Goal: Task Accomplishment & Management: Use online tool/utility

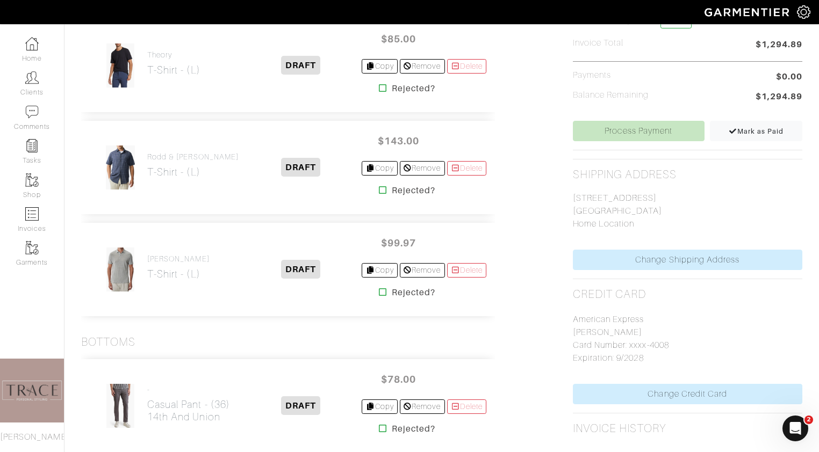
scroll to position [370, 0]
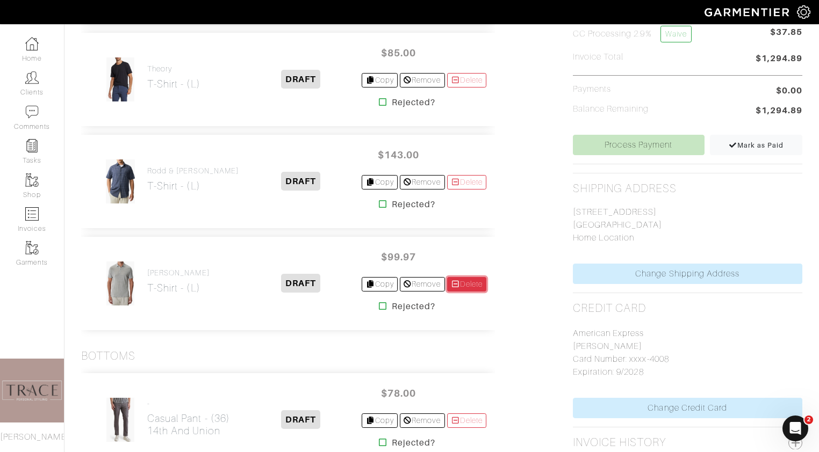
click at [469, 285] on link "Delete" at bounding box center [467, 284] width 40 height 15
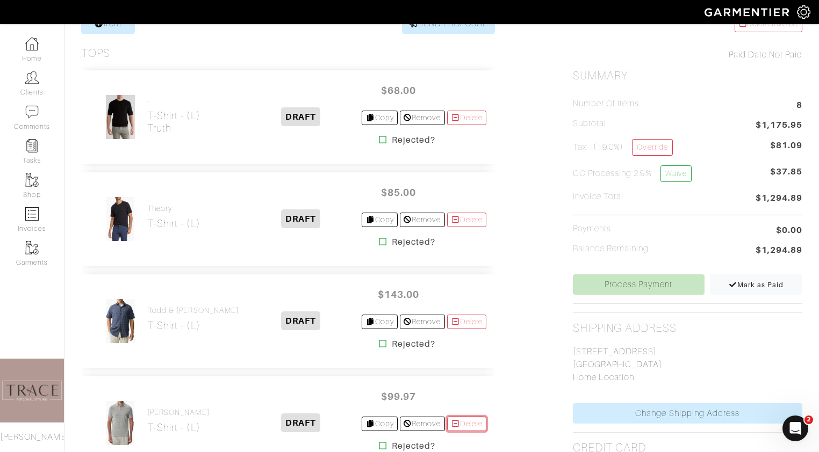
scroll to position [220, 0]
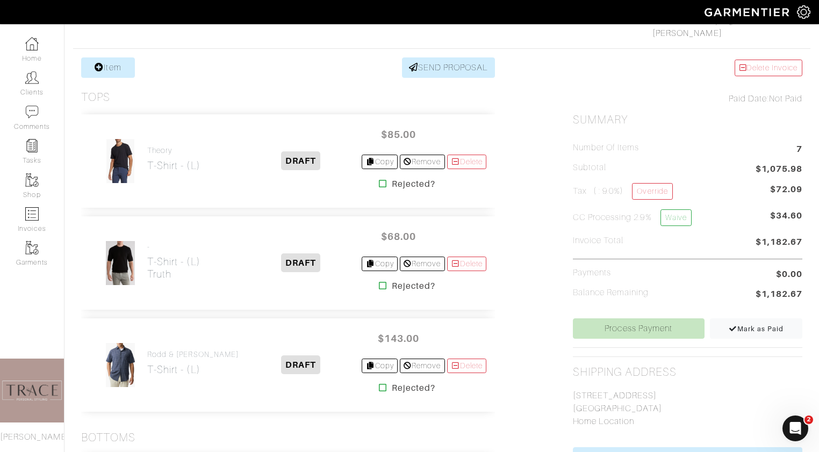
scroll to position [169, 0]
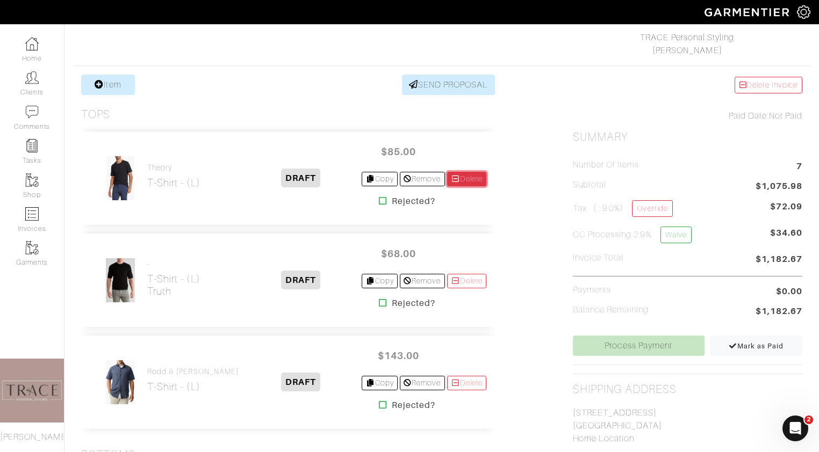
click at [472, 177] on link "Delete" at bounding box center [467, 179] width 40 height 15
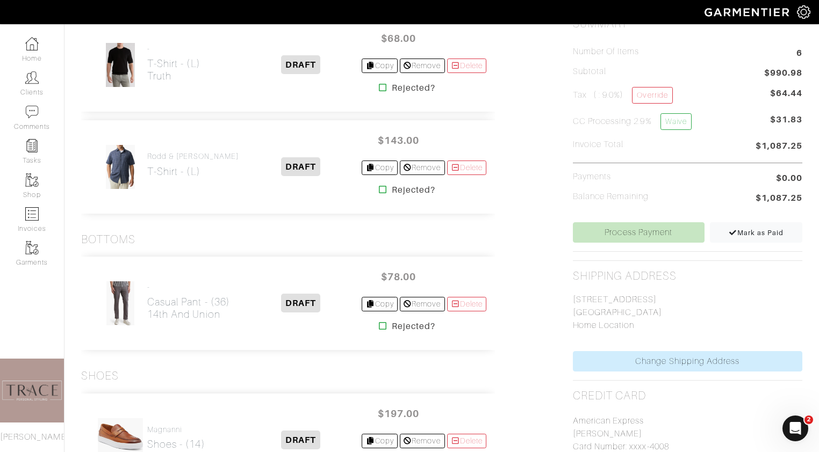
scroll to position [174, 0]
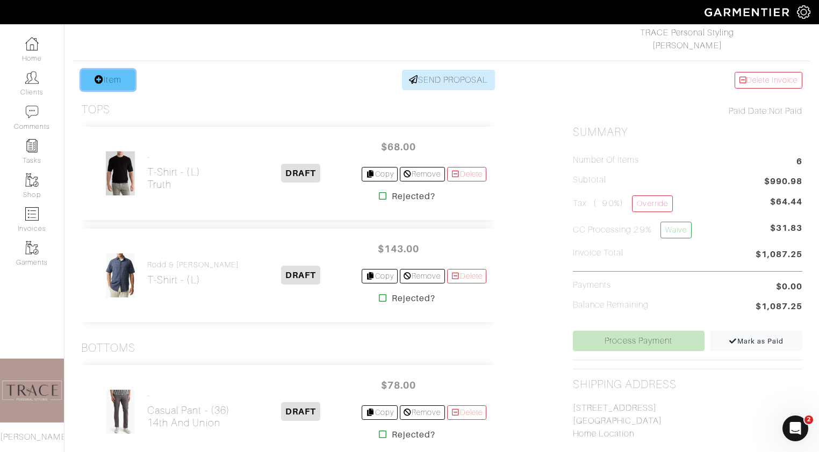
click at [118, 83] on link "Item" at bounding box center [108, 80] width 54 height 20
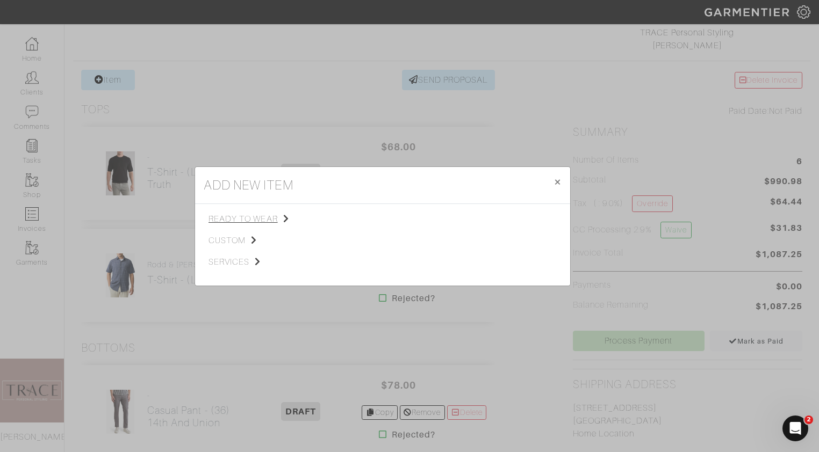
click at [237, 219] on span "ready to wear" at bounding box center [263, 219] width 108 height 13
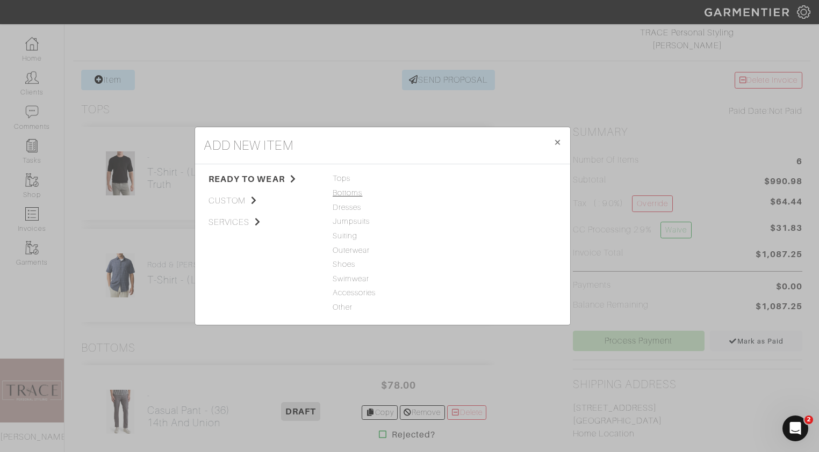
click at [342, 196] on span "Bottoms" at bounding box center [383, 194] width 100 height 12
click at [462, 178] on link "Jeans" at bounding box center [459, 178] width 21 height 9
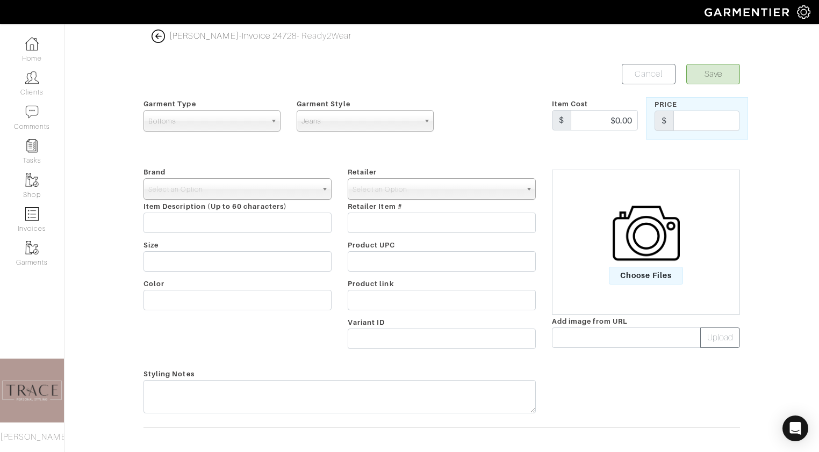
click at [617, 256] on img at bounding box center [646, 233] width 67 height 67
click at [0, 0] on input "Choose Files" at bounding box center [0, 0] width 0 height 0
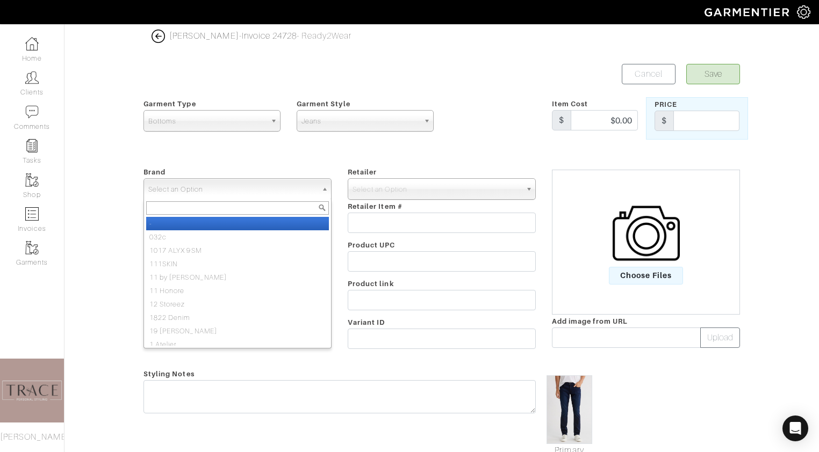
click at [291, 191] on span "Select an Option" at bounding box center [232, 189] width 169 height 21
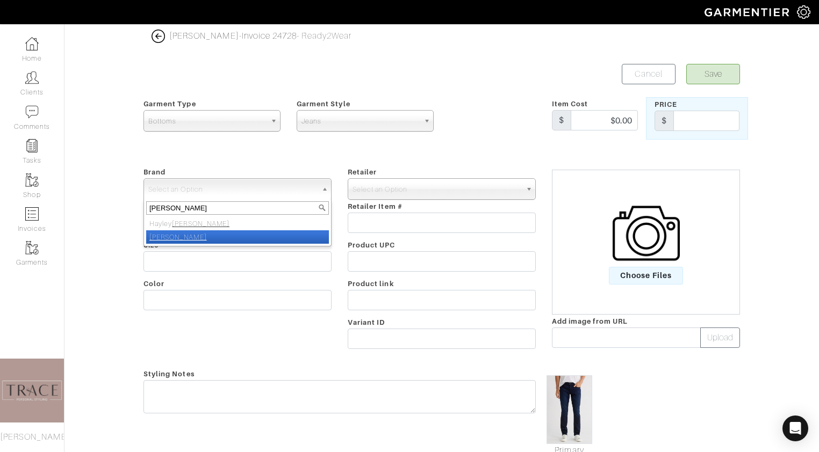
type input "paige"
click at [260, 237] on li "[PERSON_NAME]" at bounding box center [237, 237] width 183 height 13
select select "[PERSON_NAME]"
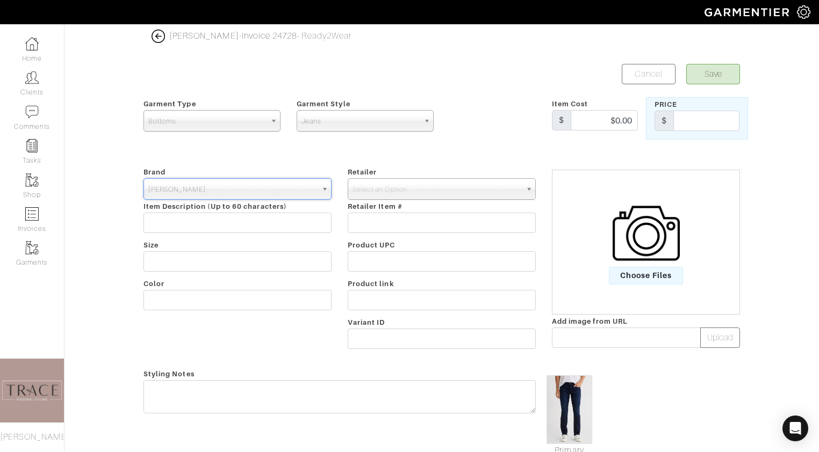
click at [435, 178] on div "Retailer - 032c 1017 ALYX 9SM 111SKIN 11 by Boris Bidjan Saberi 11 Honore 12 St…" at bounding box center [442, 260] width 204 height 189
click at [433, 184] on span "Select an Option" at bounding box center [437, 189] width 169 height 21
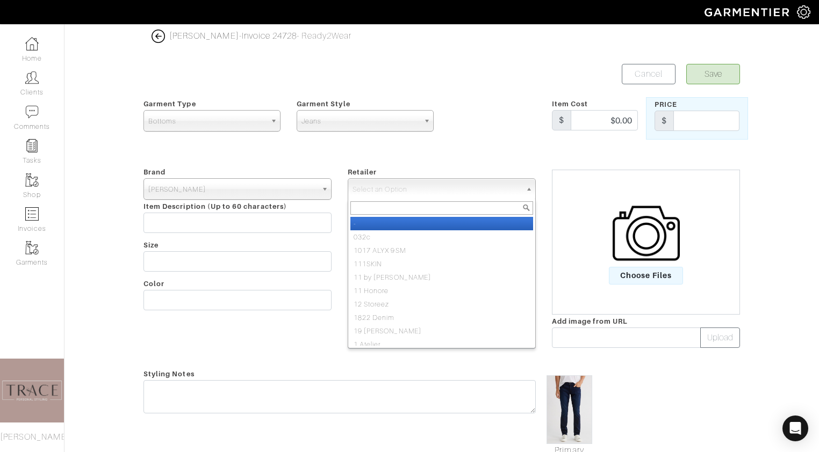
click at [429, 220] on li "-" at bounding box center [441, 223] width 183 height 13
select select "6380"
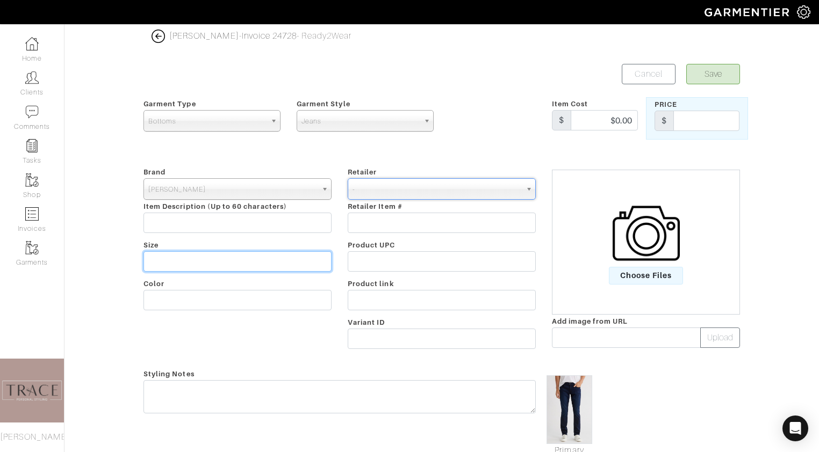
click at [254, 268] on input "text" at bounding box center [237, 261] width 188 height 20
type input "34"
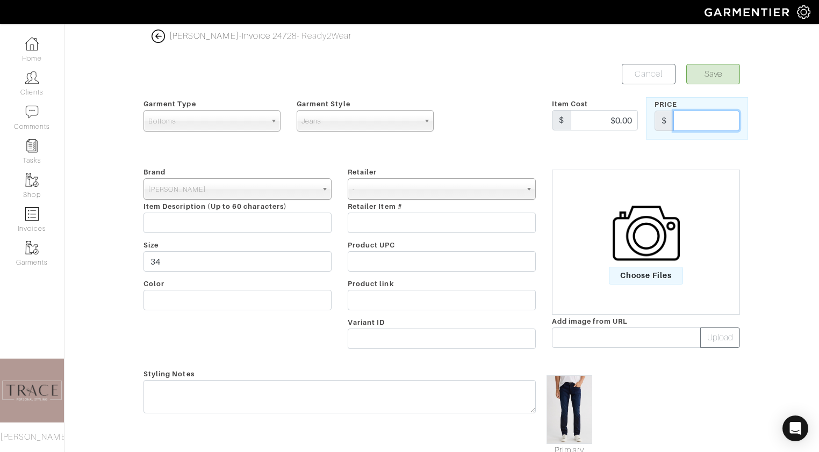
click at [739, 124] on input "text" at bounding box center [706, 121] width 66 height 20
type input "189"
click at [723, 69] on button "Save" at bounding box center [713, 74] width 54 height 20
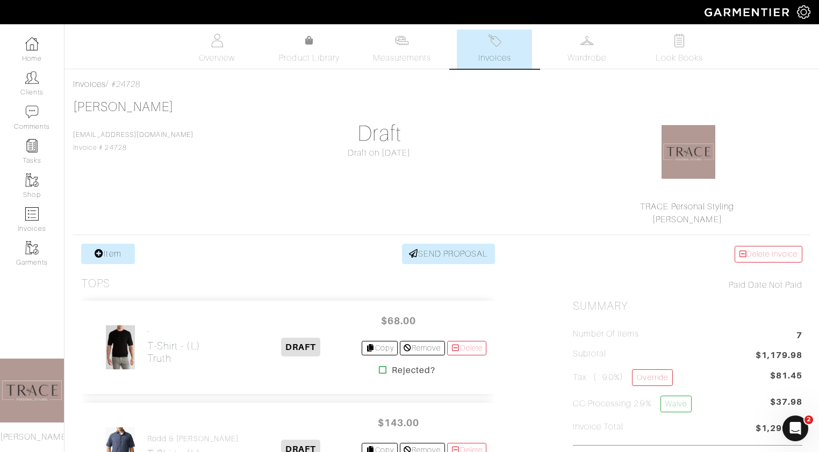
click at [475, 52] on link "Invoices" at bounding box center [494, 49] width 75 height 39
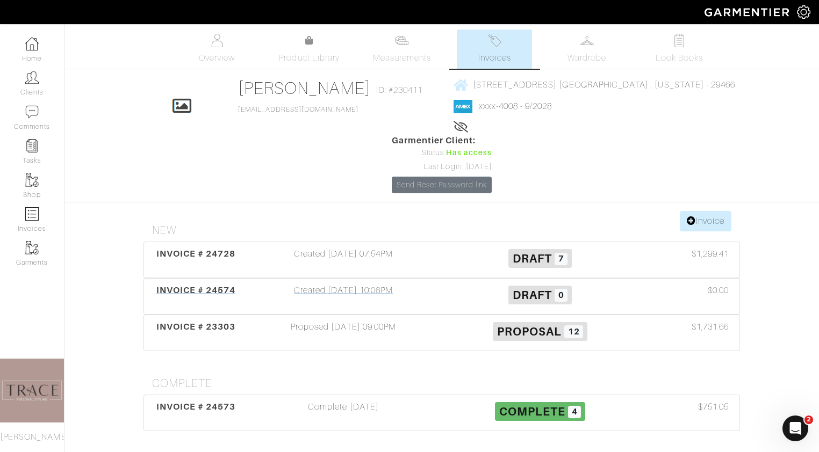
click at [377, 293] on div "Created [DATE] 10:06PM" at bounding box center [343, 296] width 197 height 25
